Goal: Complete application form: Complete application form

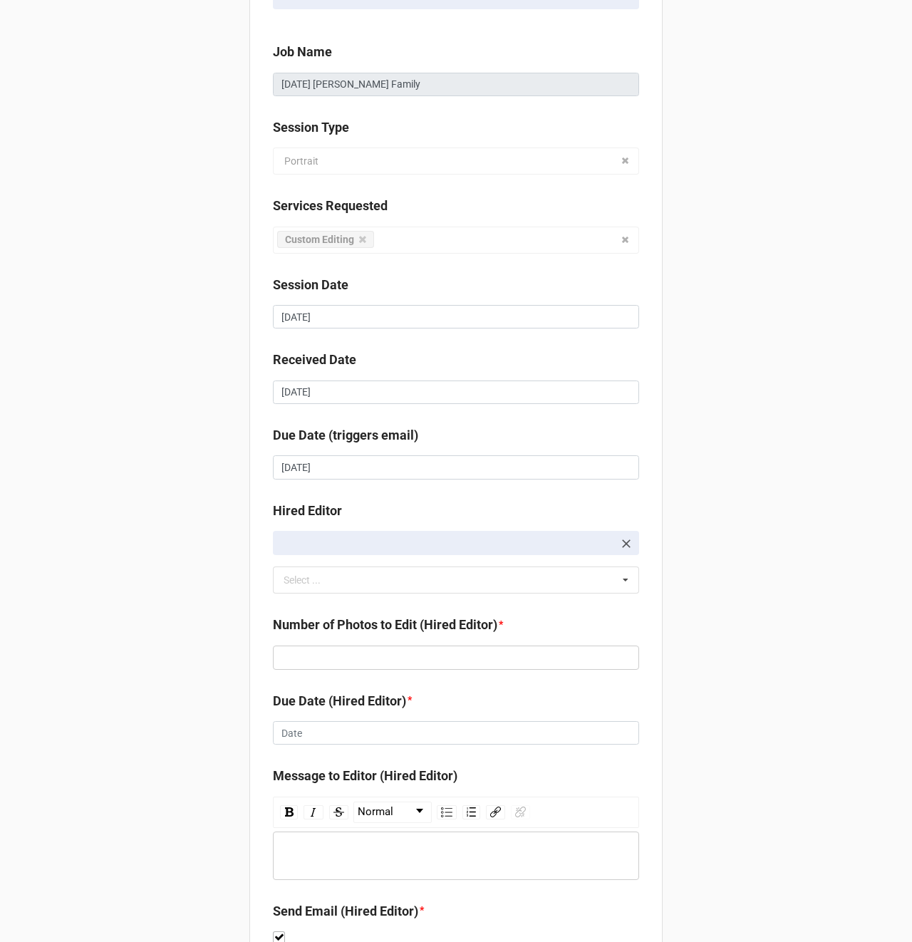
scroll to position [105, 0]
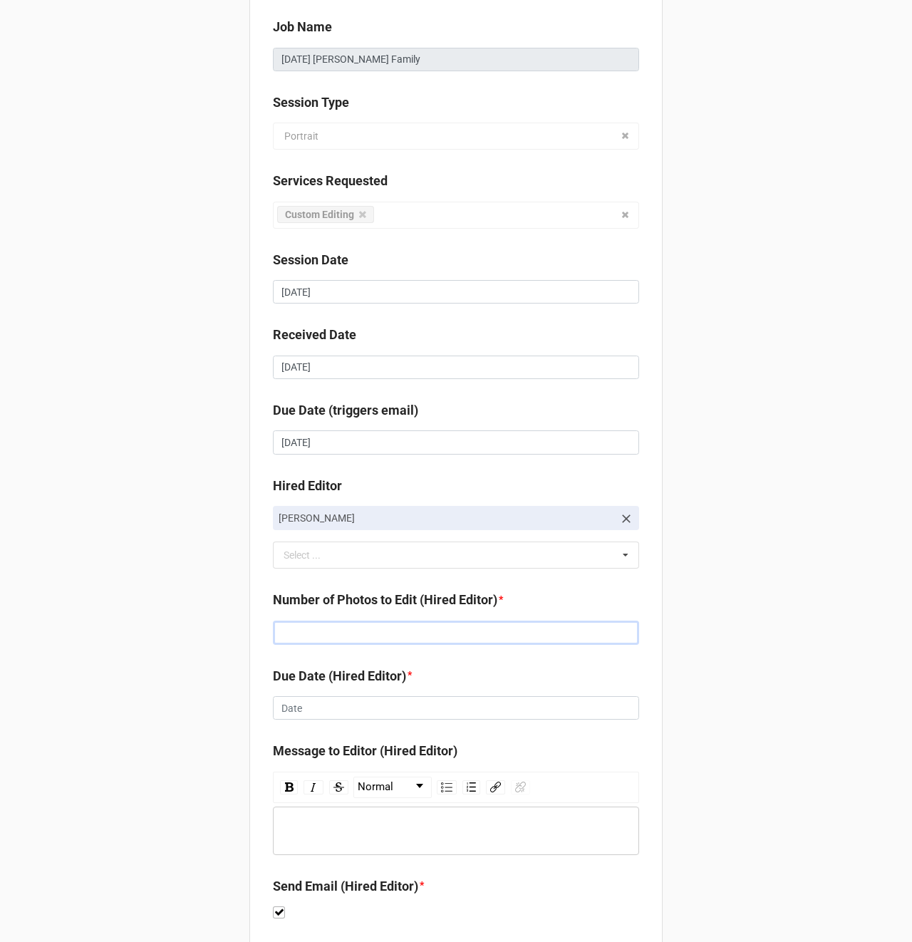
click at [322, 631] on input "text" at bounding box center [456, 633] width 366 height 24
type input "137"
click at [321, 710] on input "text" at bounding box center [456, 708] width 366 height 24
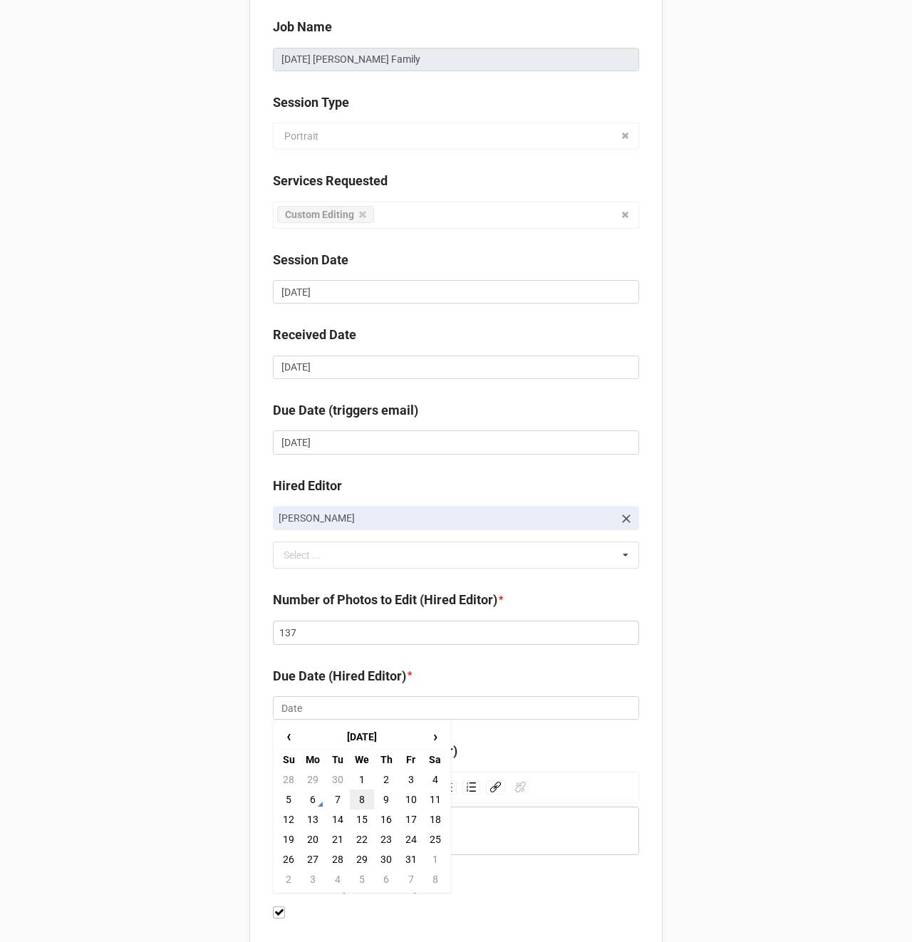
click at [363, 803] on td "8" at bounding box center [362, 800] width 24 height 20
type input "[DATE]"
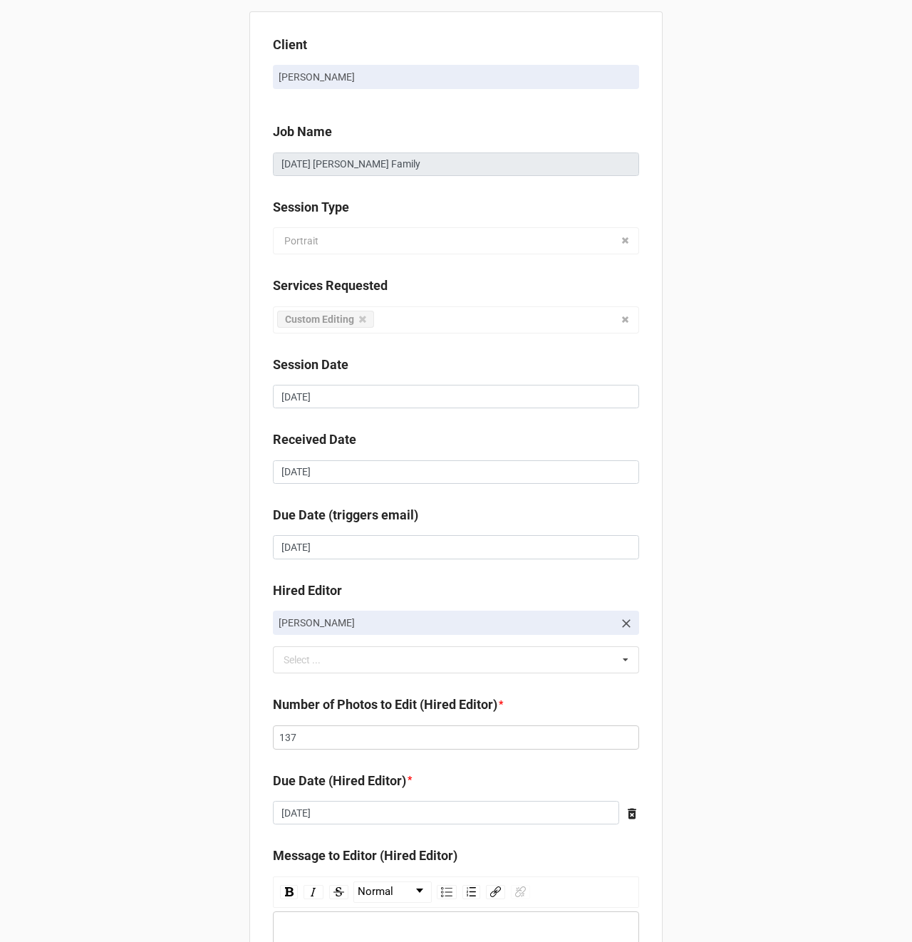
scroll to position [195, 0]
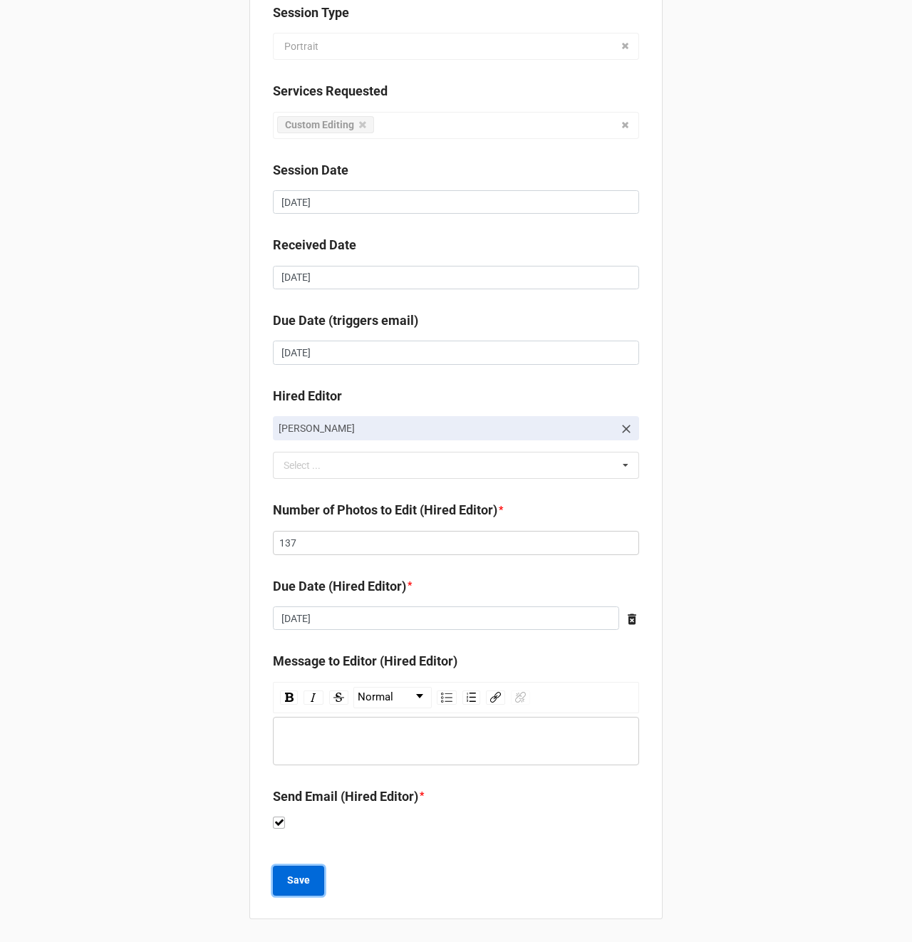
click at [299, 884] on b "Save" at bounding box center [298, 880] width 23 height 15
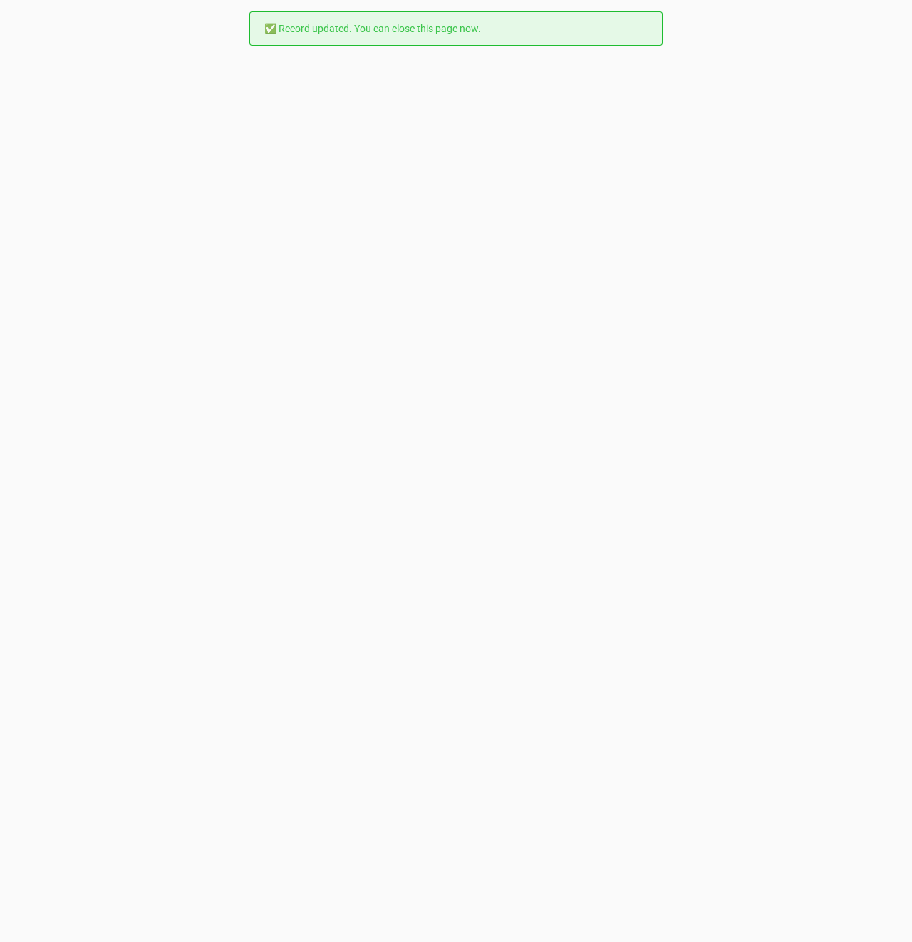
scroll to position [0, 0]
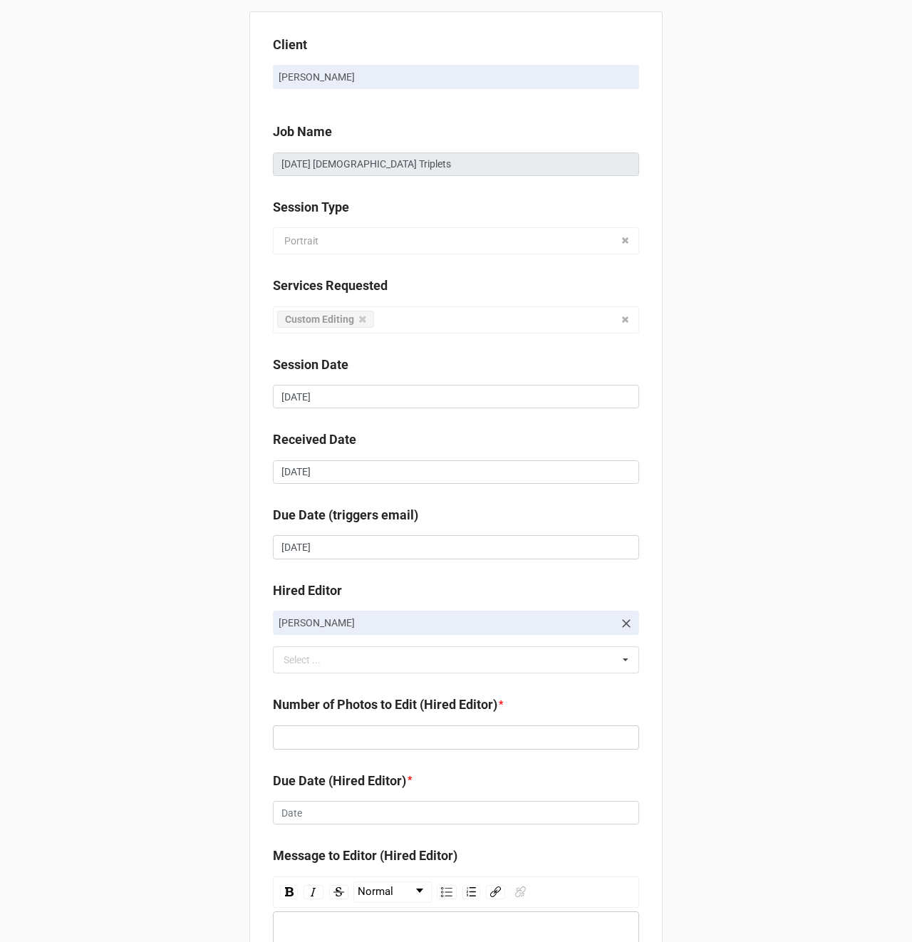
scroll to position [195, 0]
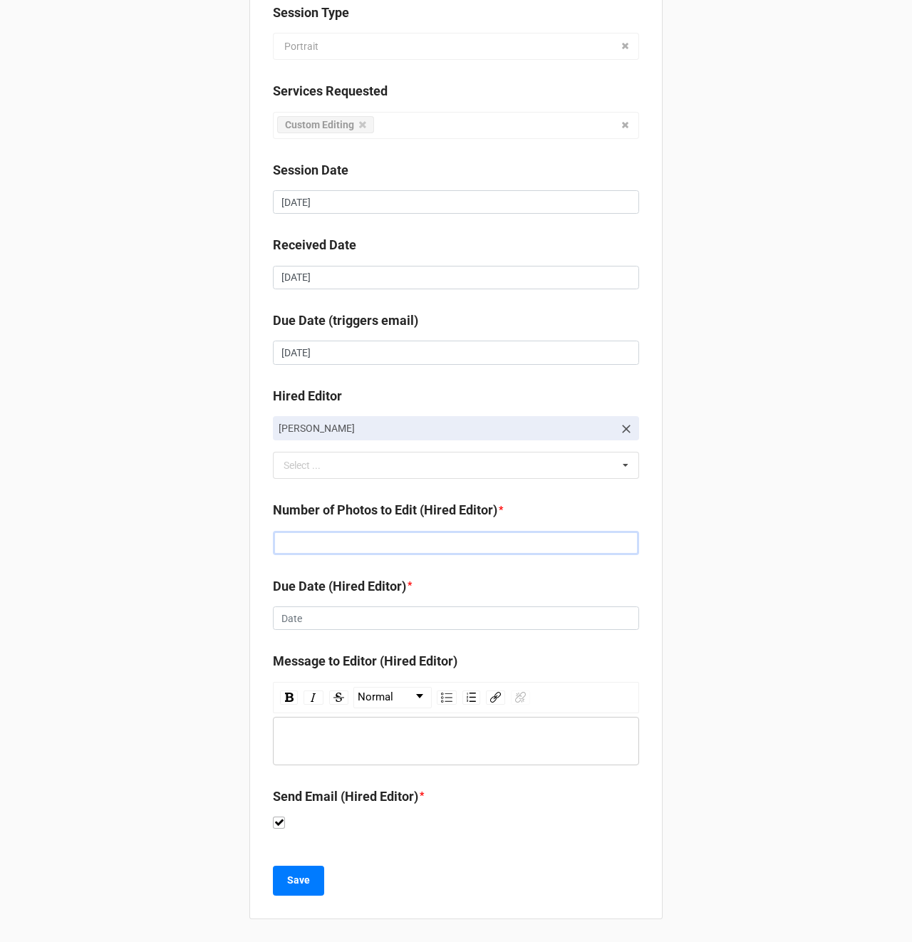
click at [305, 545] on input "text" at bounding box center [456, 543] width 366 height 24
type input "145"
click at [277, 611] on input "text" at bounding box center [456, 619] width 366 height 24
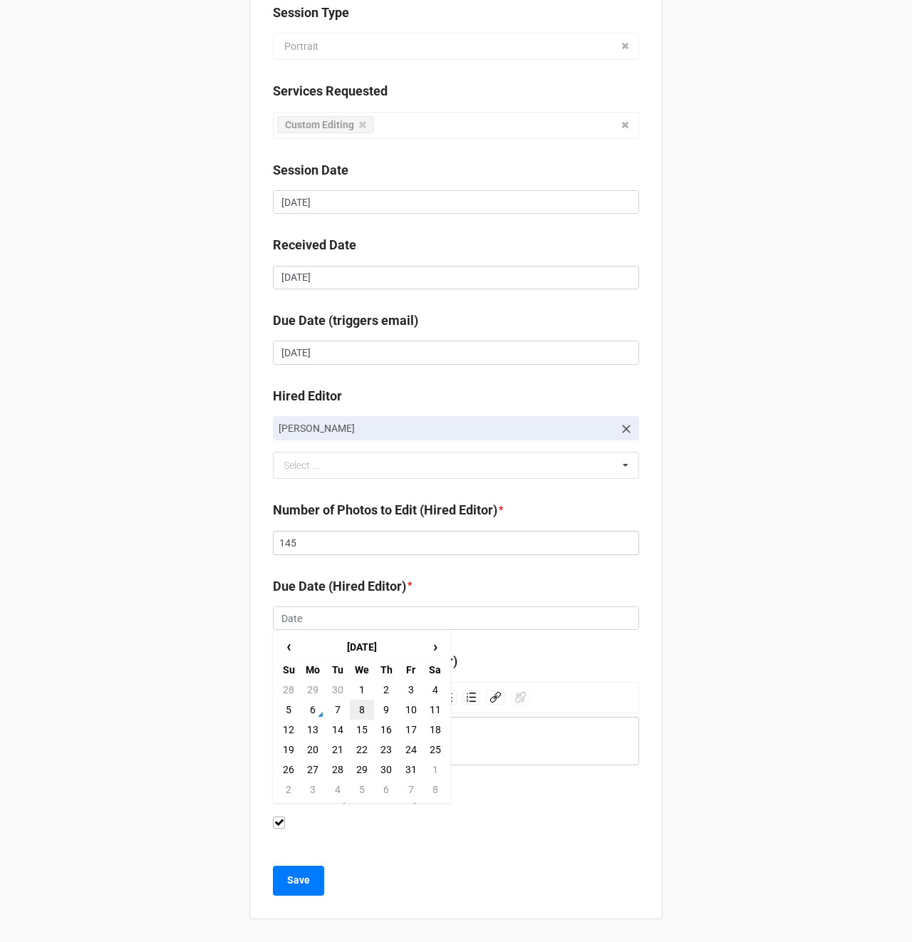
click at [358, 708] on td "8" at bounding box center [362, 710] width 24 height 20
type input "[DATE]"
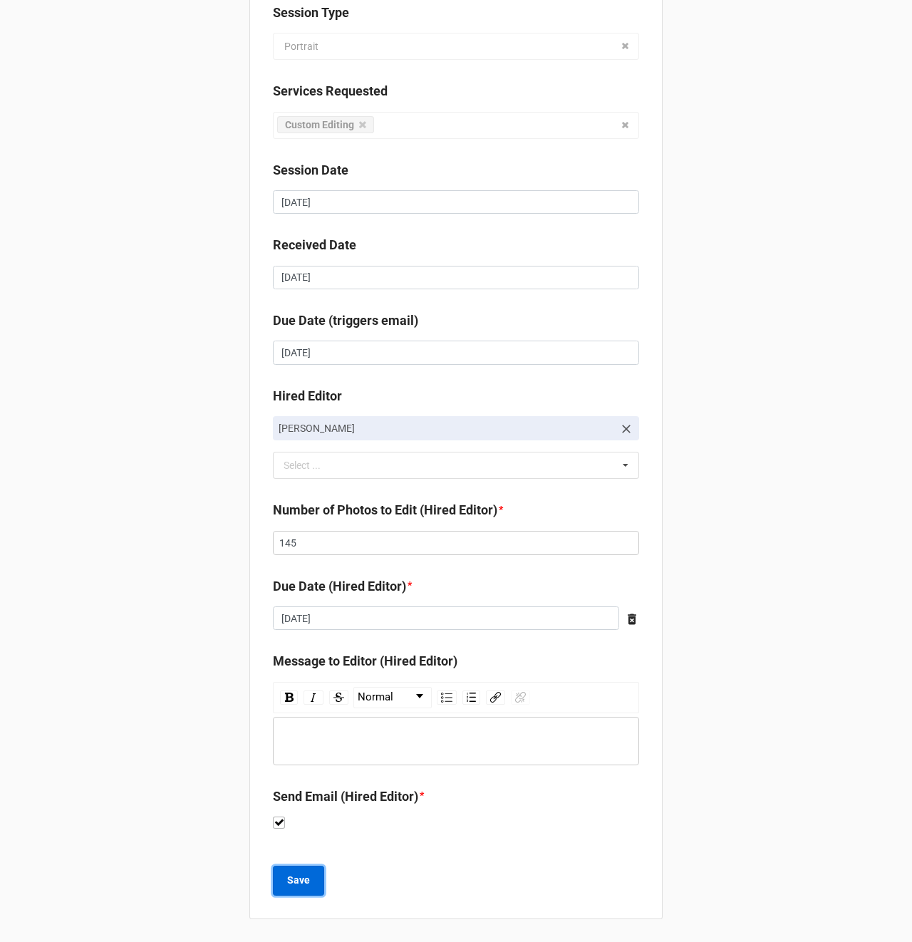
click at [295, 889] on button "Save" at bounding box center [298, 881] width 51 height 30
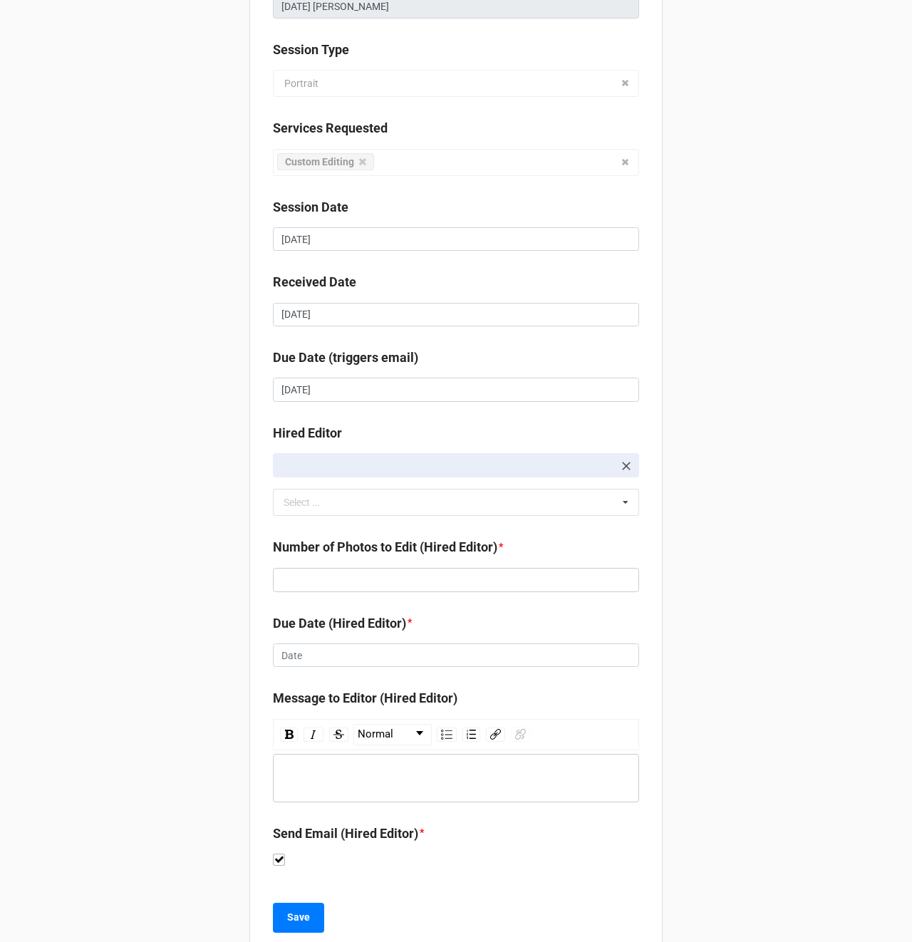
scroll to position [168, 0]
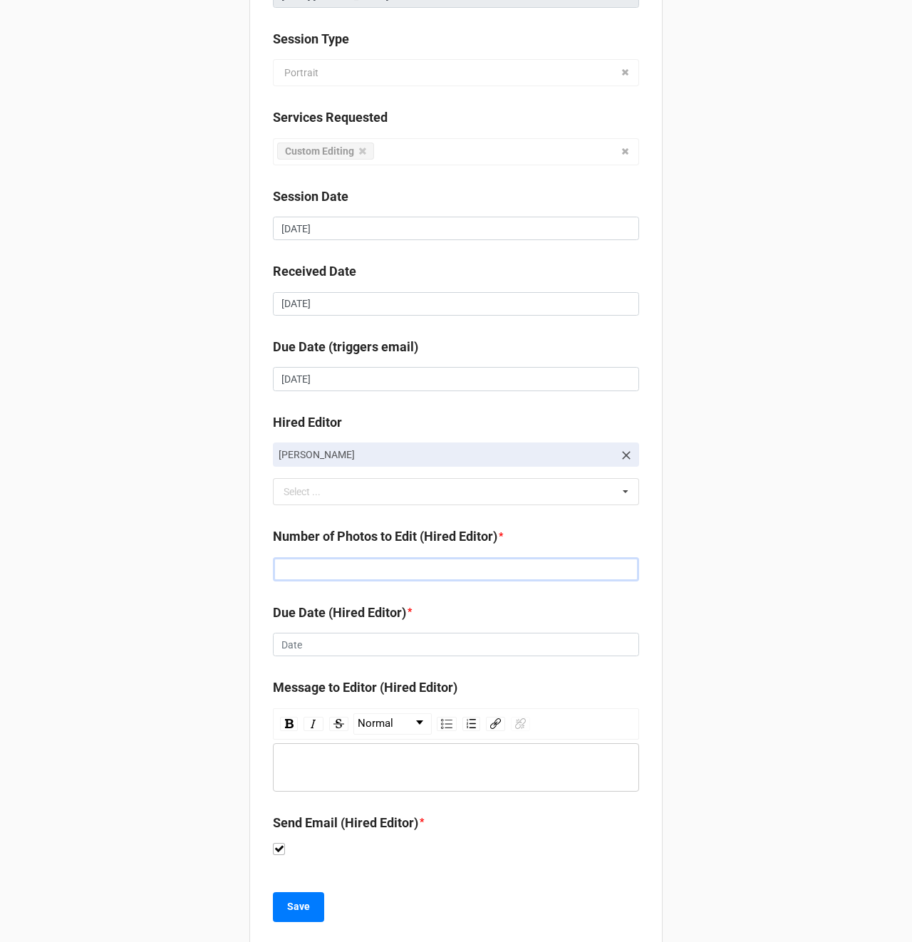
click at [328, 568] on input "text" at bounding box center [456, 569] width 366 height 24
type input "63"
click at [314, 649] on input "text" at bounding box center [456, 645] width 366 height 24
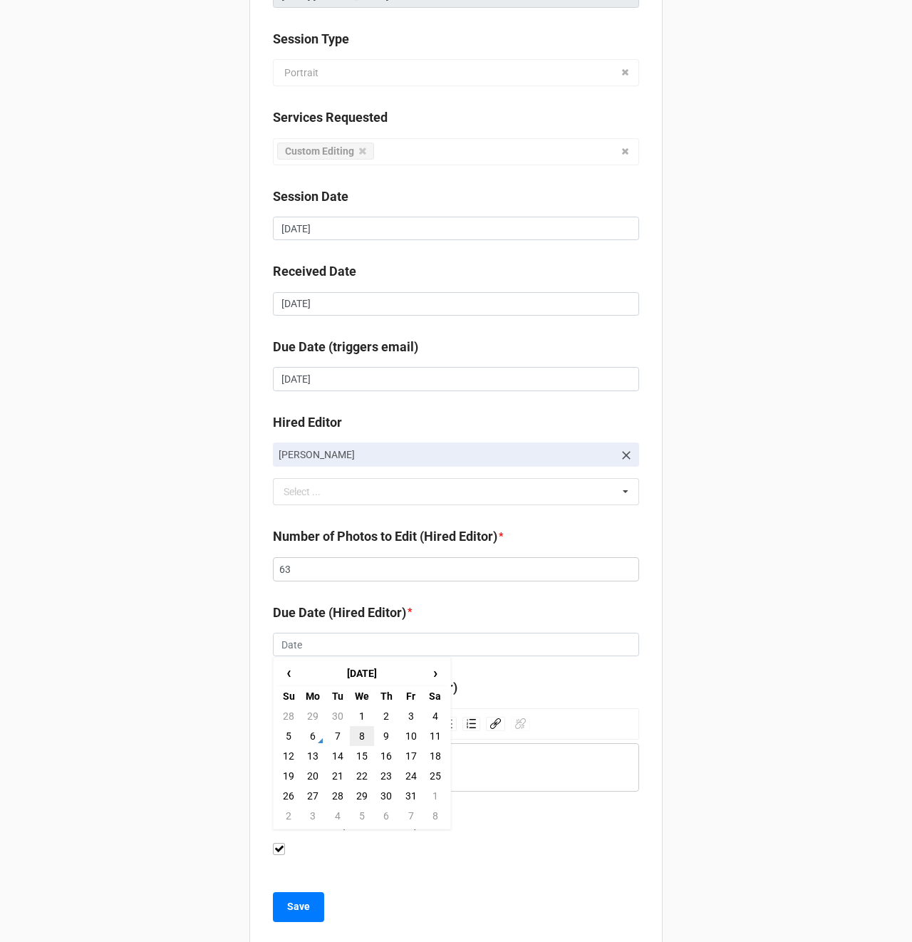
click at [364, 742] on td "8" at bounding box center [362, 736] width 24 height 20
type input "[DATE]"
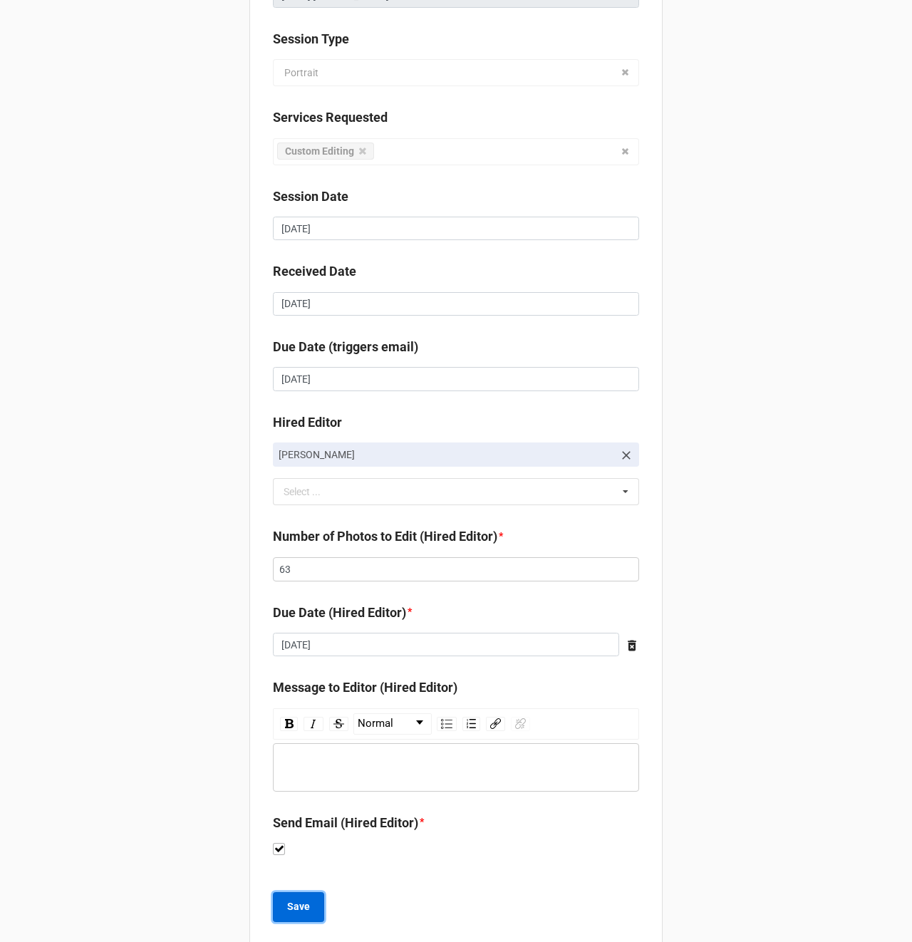
click at [292, 909] on b "Save" at bounding box center [298, 907] width 23 height 15
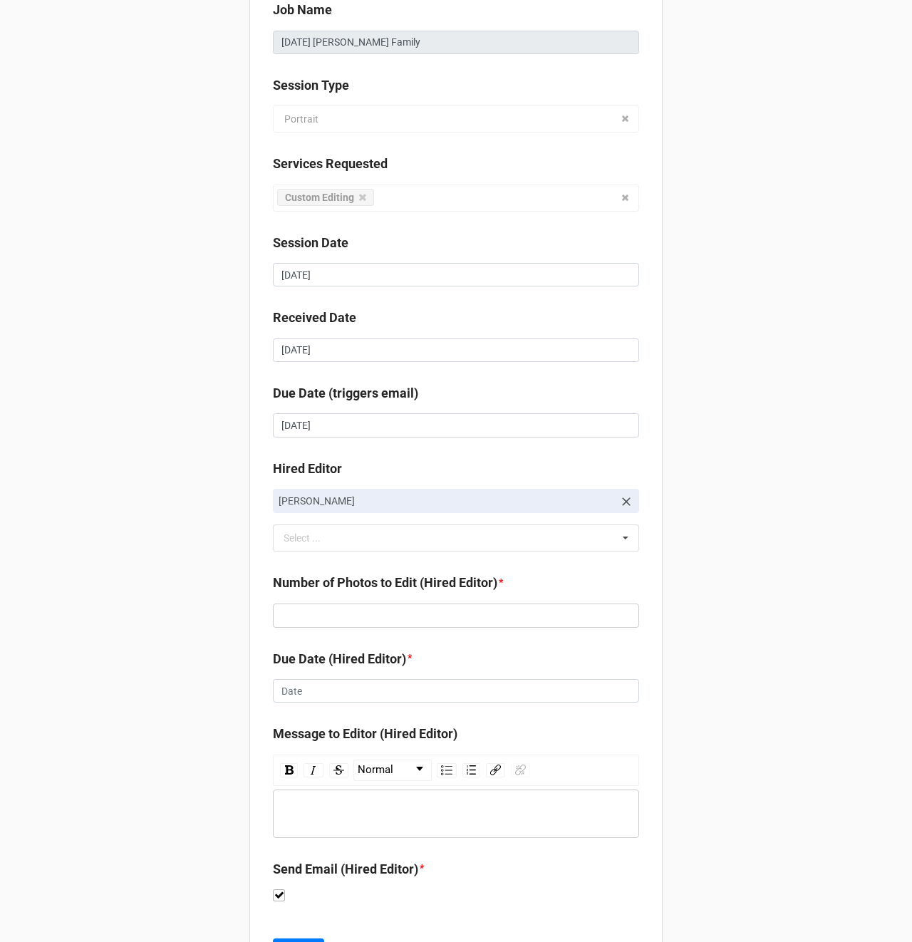
scroll to position [172, 0]
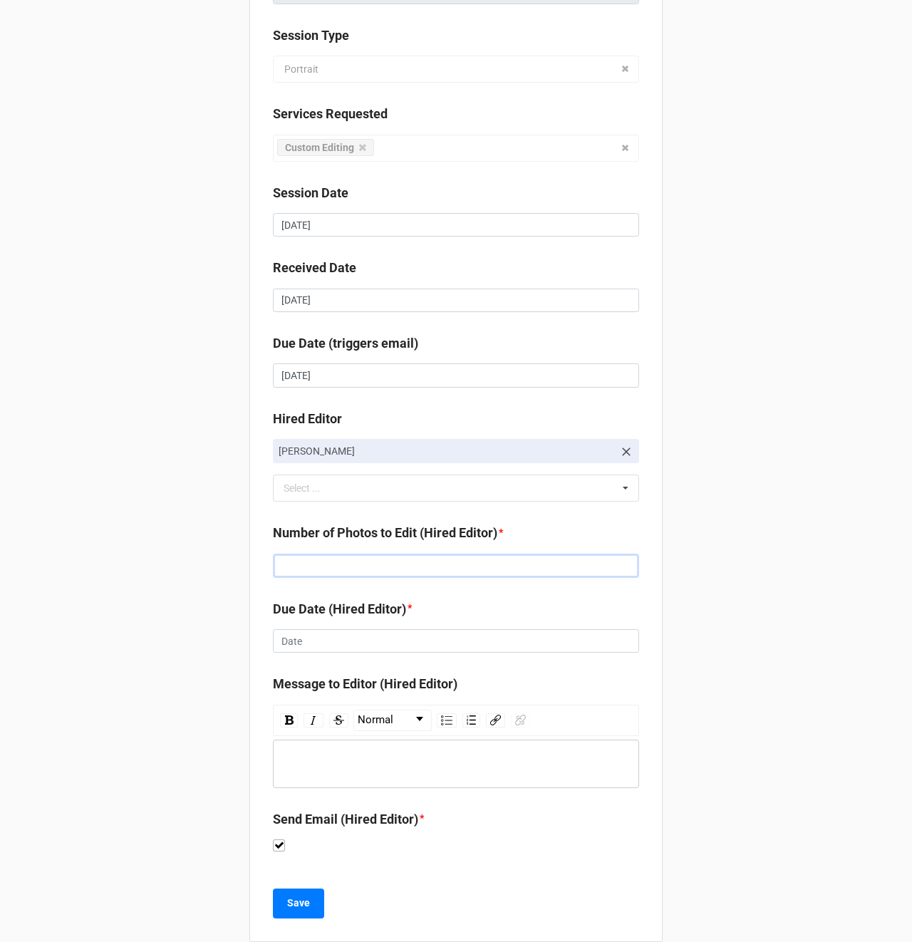
click at [309, 568] on input "text" at bounding box center [456, 566] width 366 height 24
type input "82"
click at [417, 644] on input "text" at bounding box center [456, 641] width 366 height 24
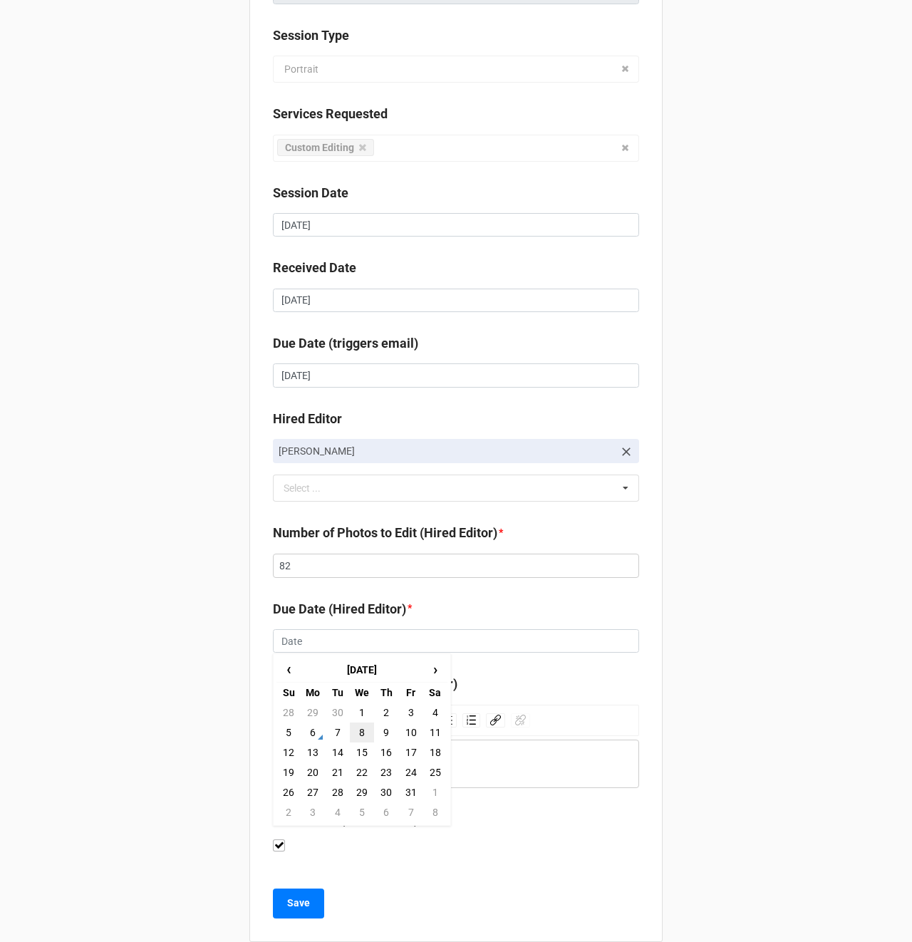
click at [361, 733] on td "8" at bounding box center [362, 733] width 24 height 20
type input "[DATE]"
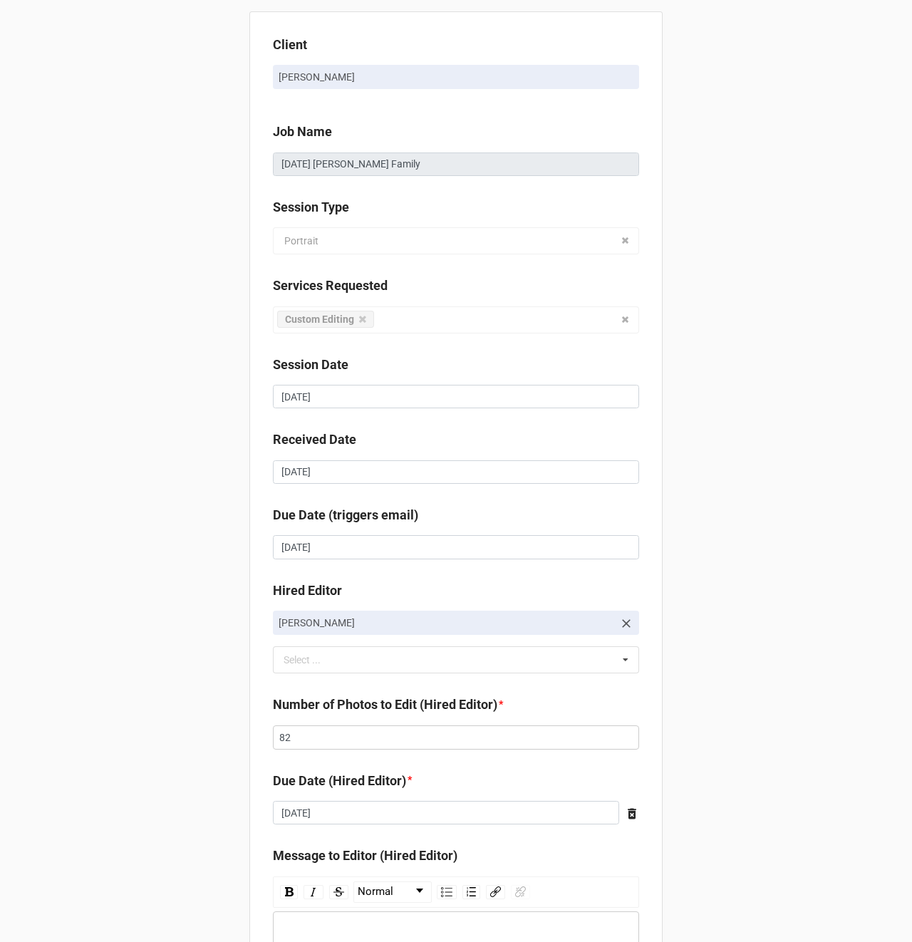
scroll to position [195, 0]
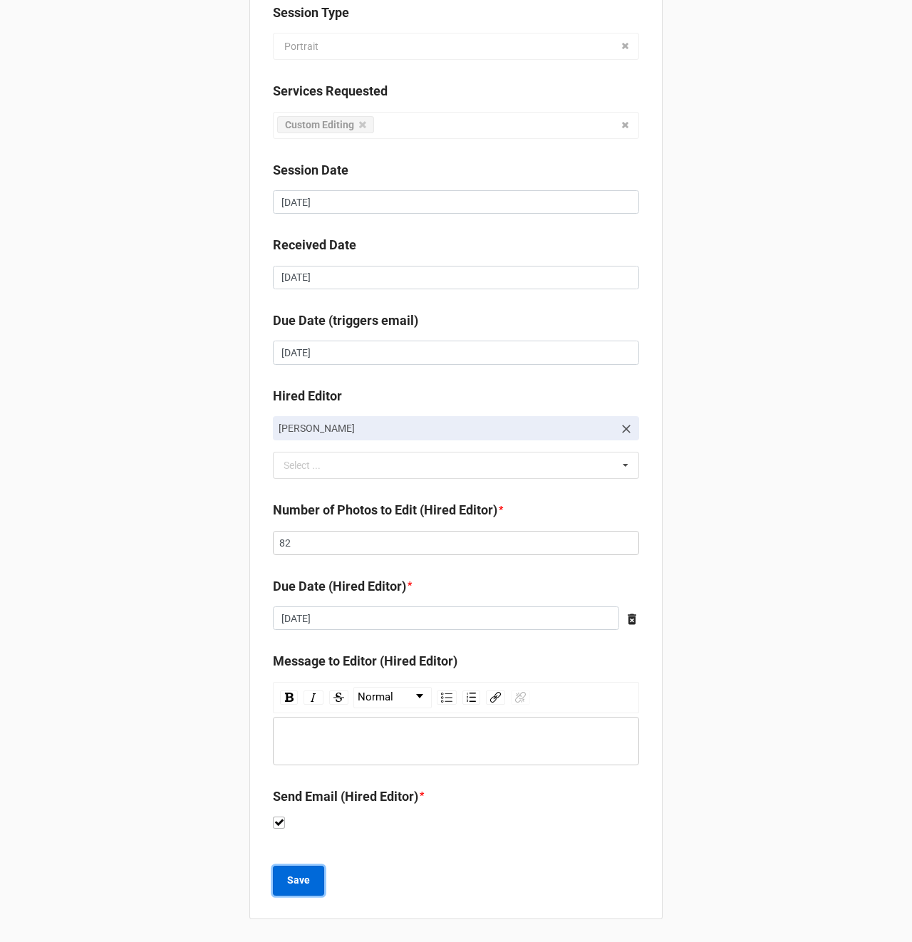
click at [287, 880] on b "Save" at bounding box center [298, 880] width 23 height 15
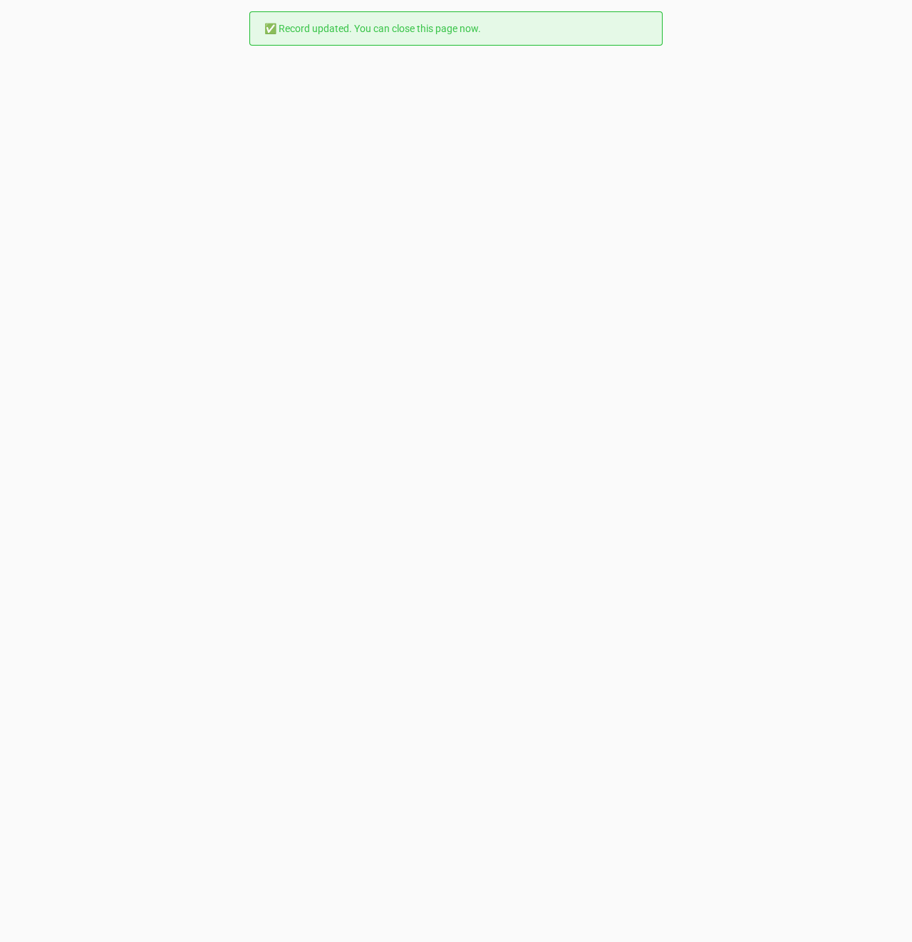
scroll to position [0, 0]
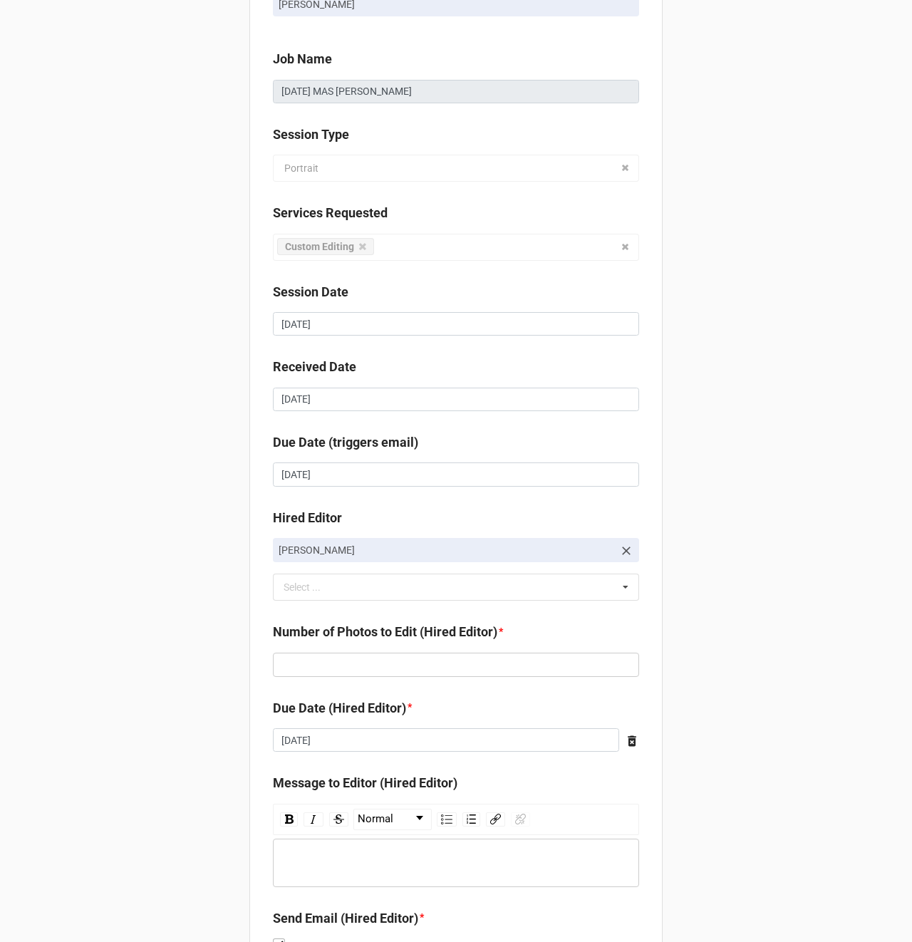
scroll to position [73, 0]
click at [293, 666] on input "text" at bounding box center [456, 664] width 366 height 24
type input "87"
click at [295, 743] on input "[DATE]" at bounding box center [446, 740] width 346 height 24
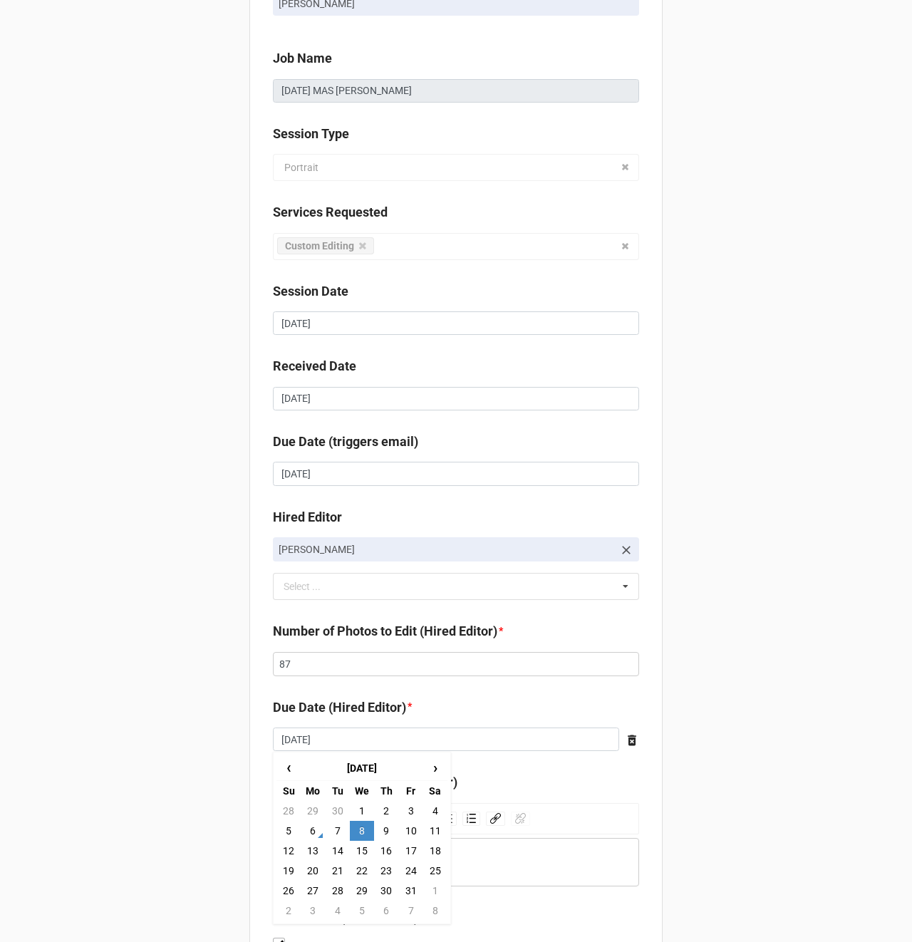
click at [176, 731] on div "Client Amanda Tipton Job Name 10/03/2025 MAS Catherine Russell Session Type Por…" at bounding box center [456, 495] width 912 height 1137
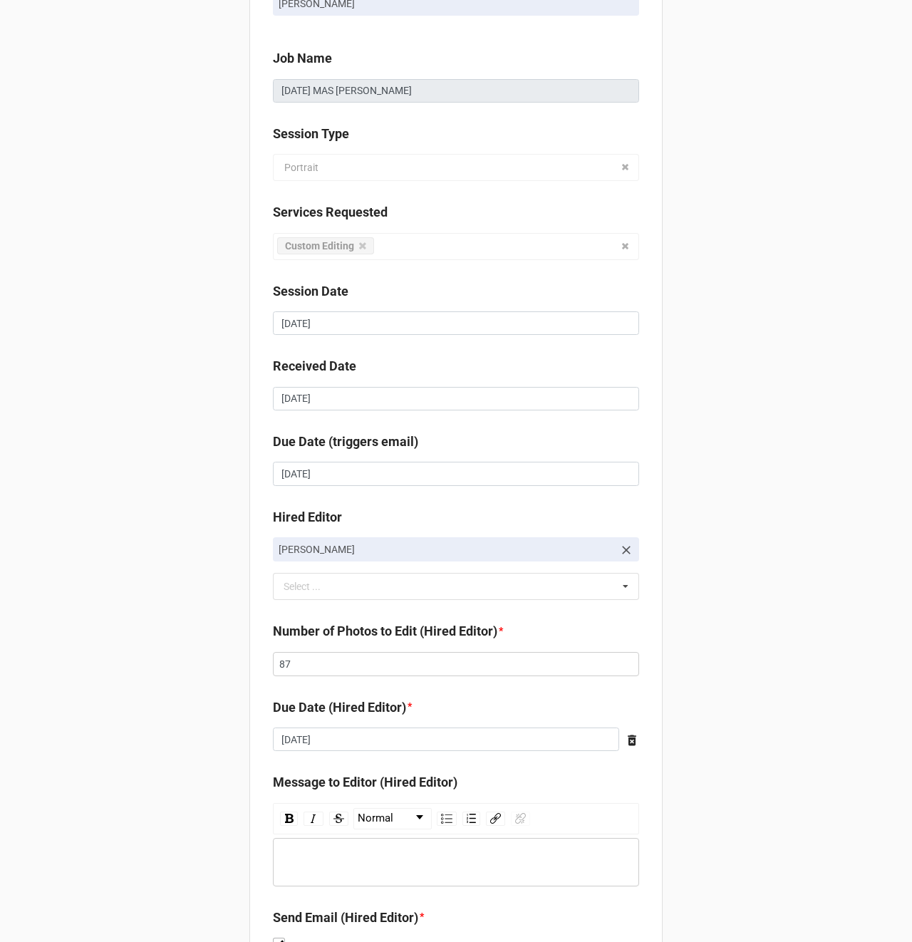
scroll to position [195, 0]
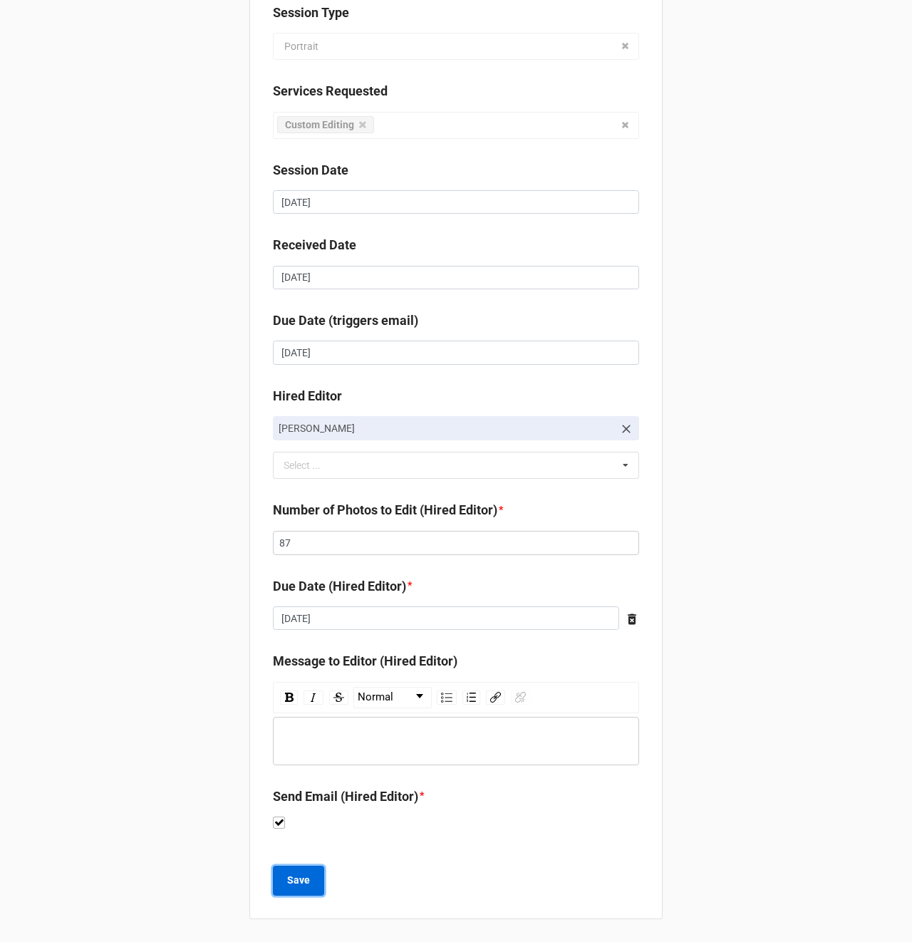
click at [296, 875] on b "Save" at bounding box center [298, 880] width 23 height 15
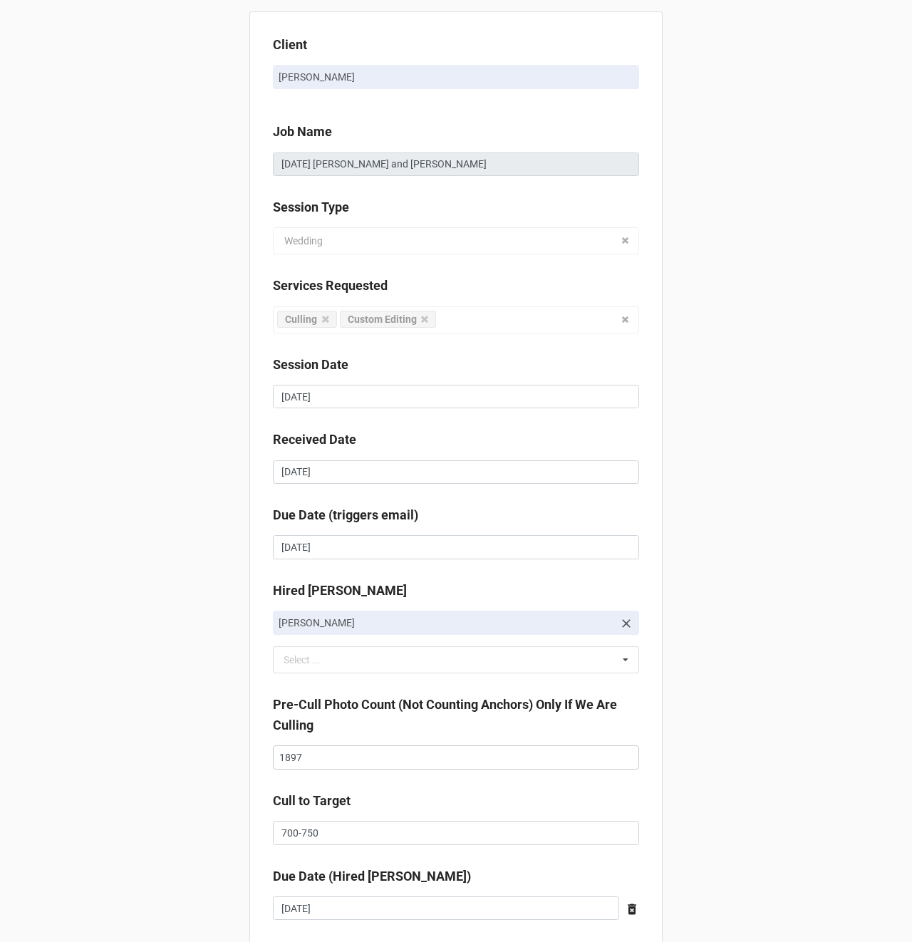
scroll to position [234, 0]
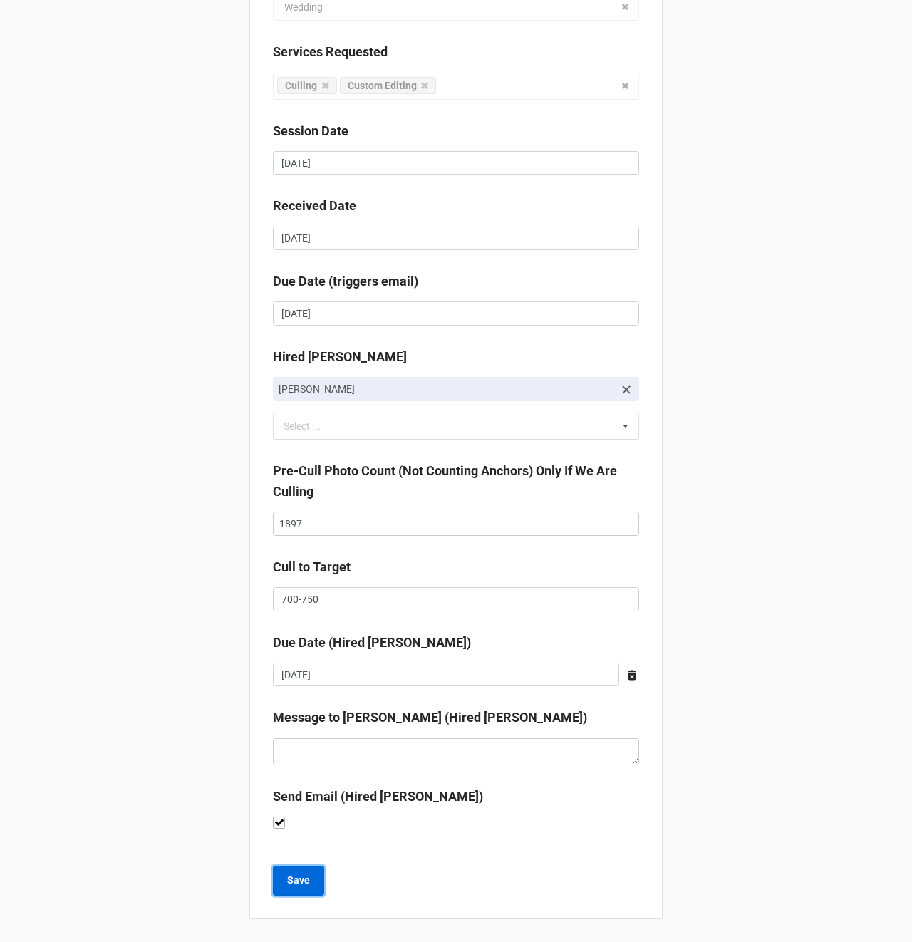
click at [305, 887] on b "Save" at bounding box center [298, 880] width 23 height 15
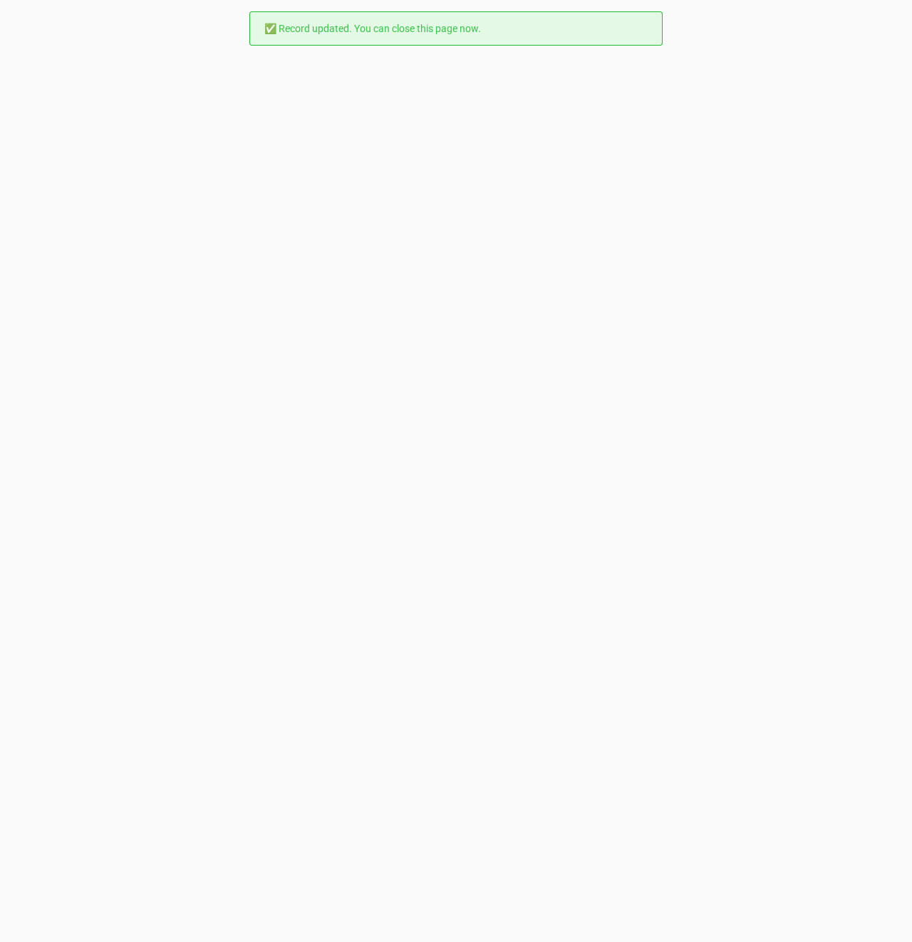
scroll to position [0, 0]
